Goal: Check status: Check status

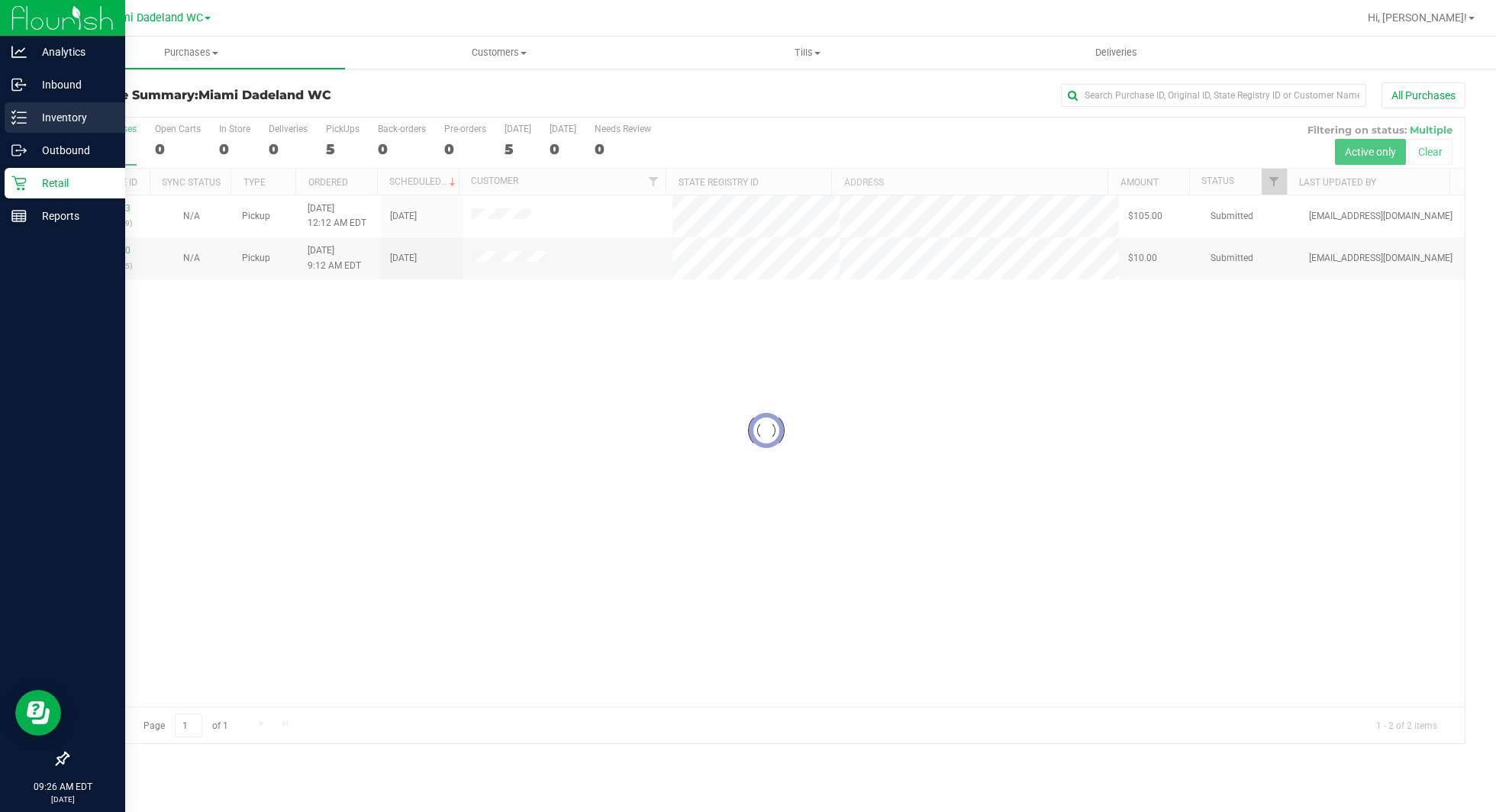
click at [79, 121] on p "Inventory" at bounding box center [72, 117] width 91 height 18
click at [27, 114] on p "Inventory" at bounding box center [72, 117] width 91 height 18
click at [29, 114] on p "Inventory" at bounding box center [72, 117] width 91 height 18
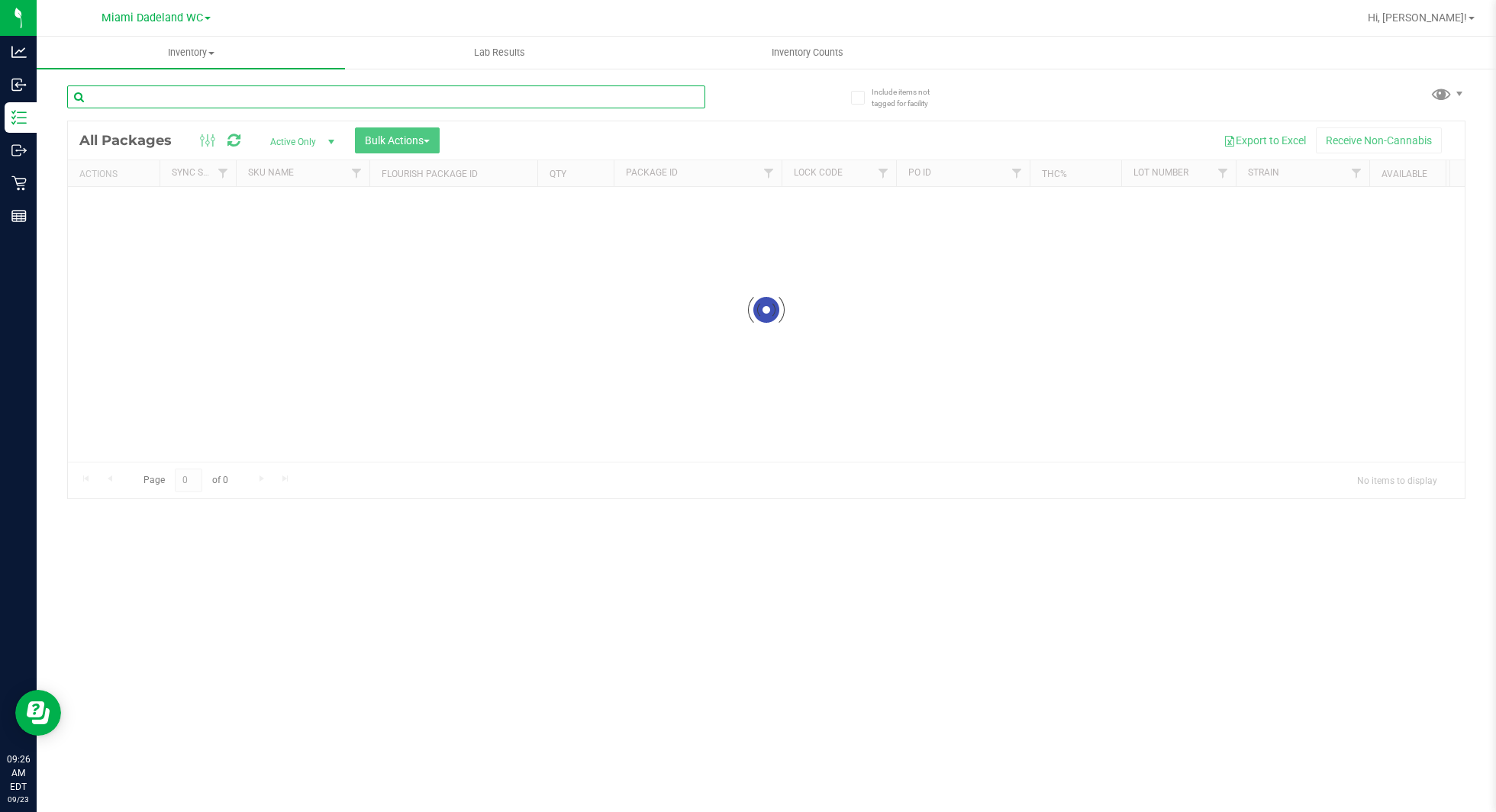
click at [276, 102] on input "text" at bounding box center [386, 97] width 638 height 23
type input "SN250728DC1-0804"
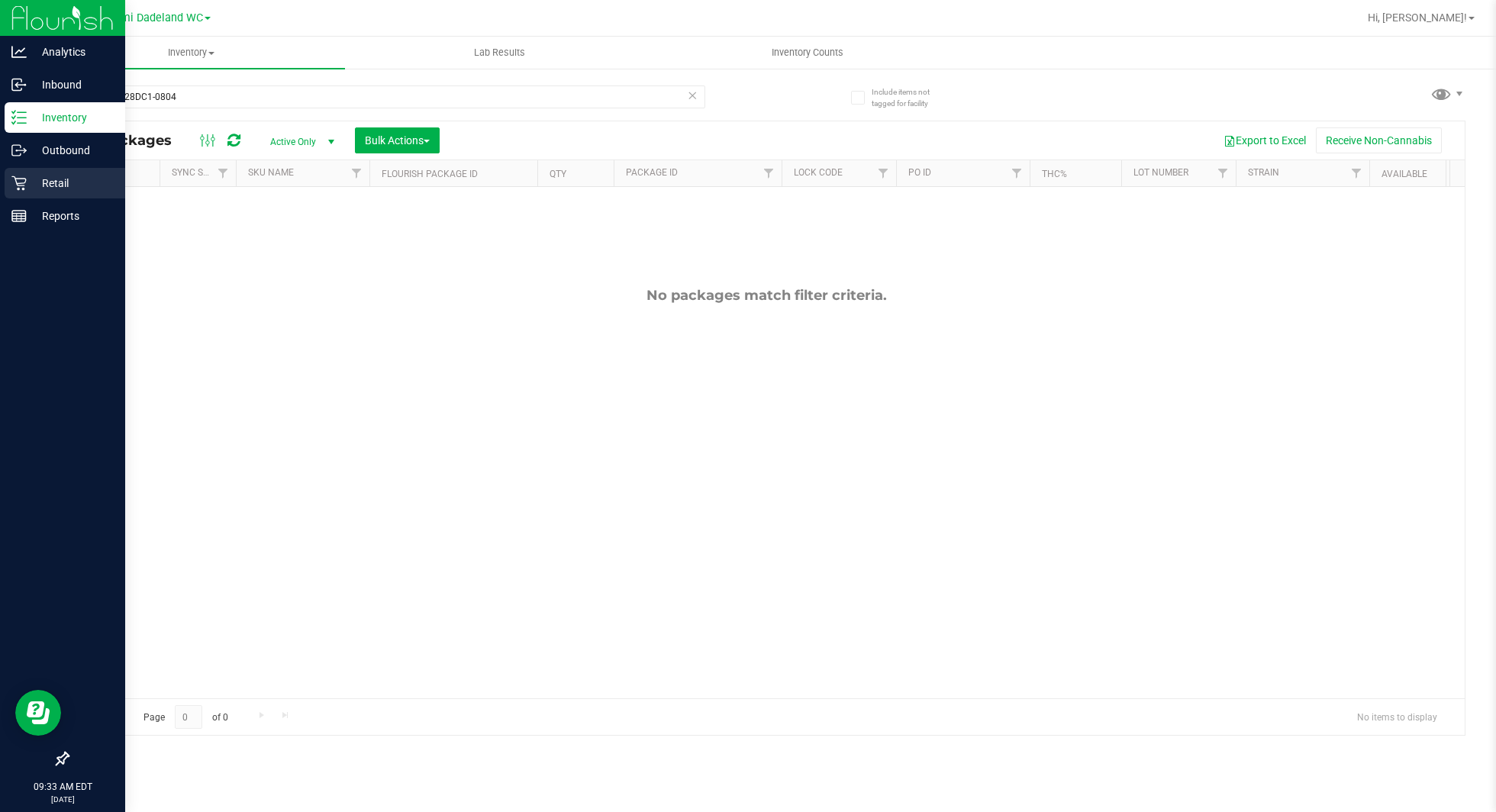
click at [12, 183] on icon at bounding box center [19, 184] width 15 height 15
